Goal: Information Seeking & Learning: Learn about a topic

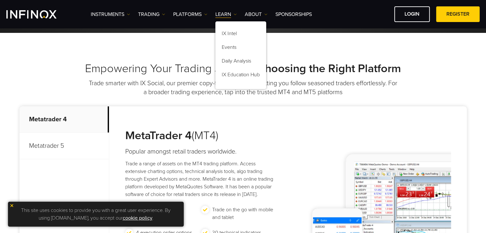
scroll to position [224, 0]
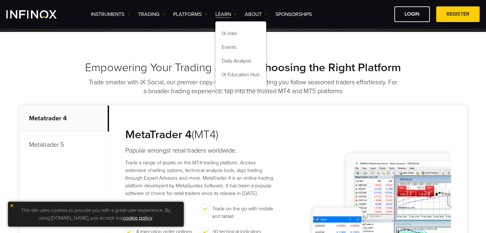
click at [406, 93] on div "Empowering Your Trading Journey: Choosing the Right Platform Trade smarter with…" at bounding box center [242, 78] width 447 height 35
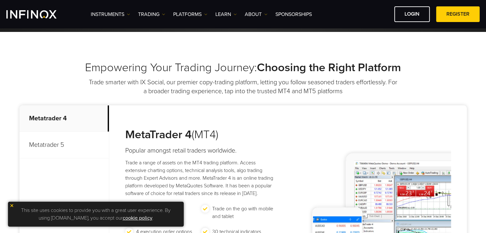
scroll to position [0, 0]
click at [118, 9] on div "Instruments Instruments Product Information TRADING Accounts" at bounding box center [285, 14] width 389 height 16
click at [123, 13] on link "Instruments" at bounding box center [110, 15] width 39 height 8
click at [135, 48] on link "Product Information" at bounding box center [119, 49] width 56 height 14
